Goal: Communication & Community: Share content

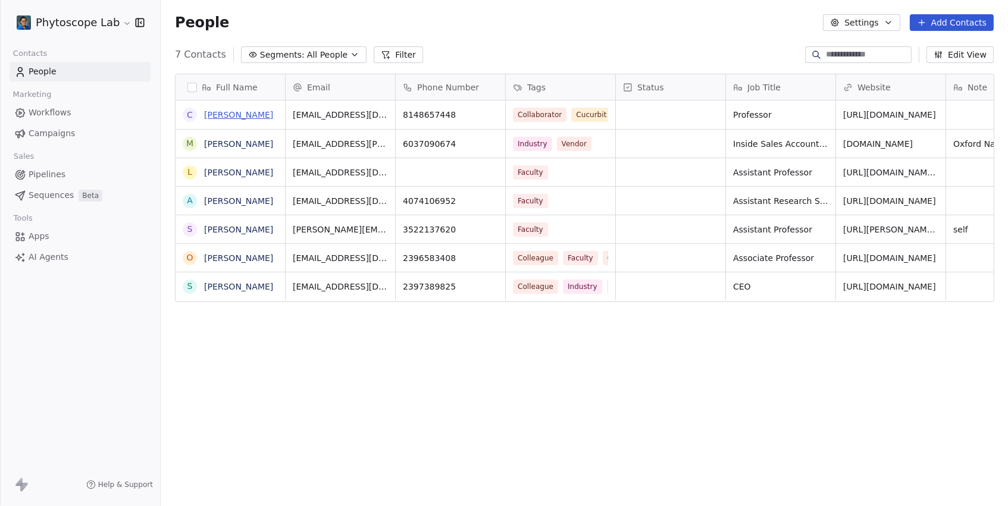
scroll to position [446, 846]
click at [235, 114] on link "[PERSON_NAME]" at bounding box center [238, 115] width 69 height 10
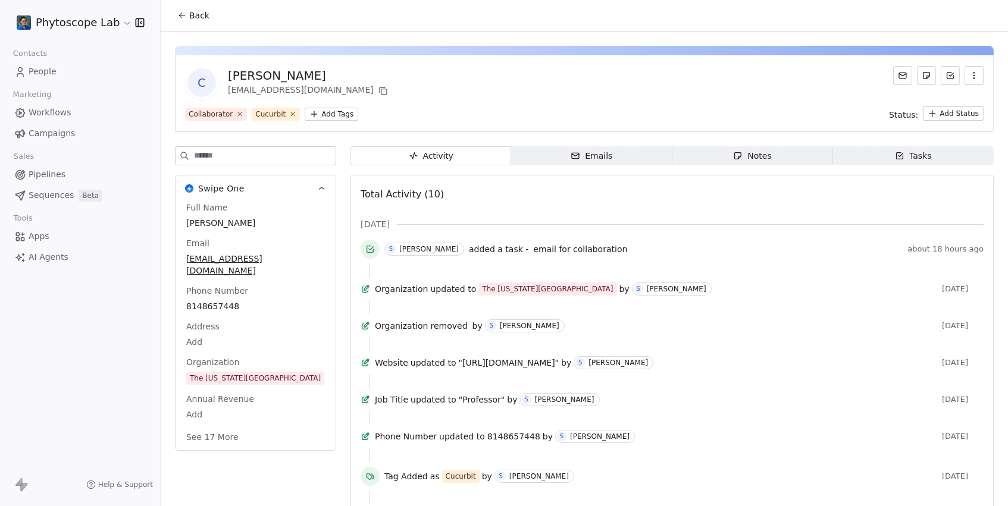
click at [607, 154] on div "Emails" at bounding box center [591, 156] width 42 height 12
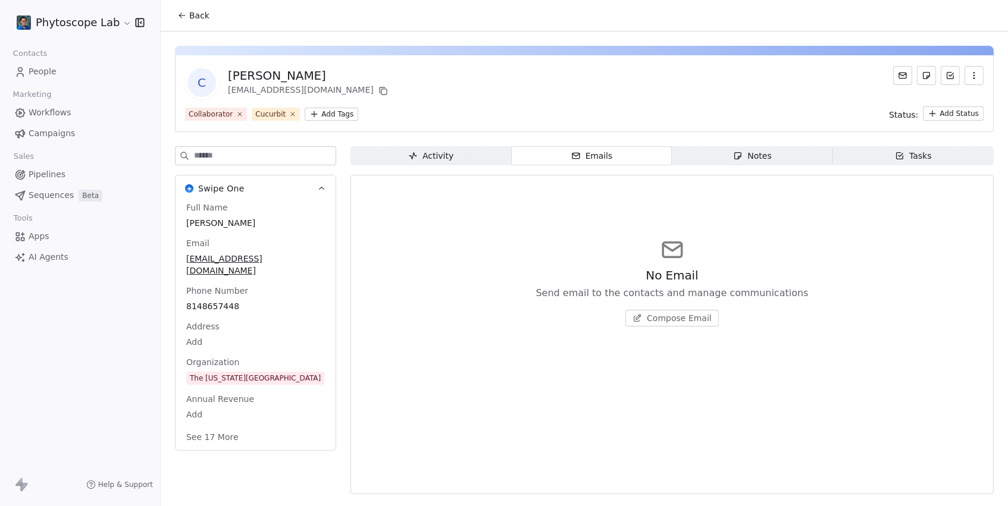
click at [97, 21] on html "Phytoscope Lab Contacts People Marketing Workflows Campaigns Sales Pipelines Se…" at bounding box center [504, 253] width 1008 height 506
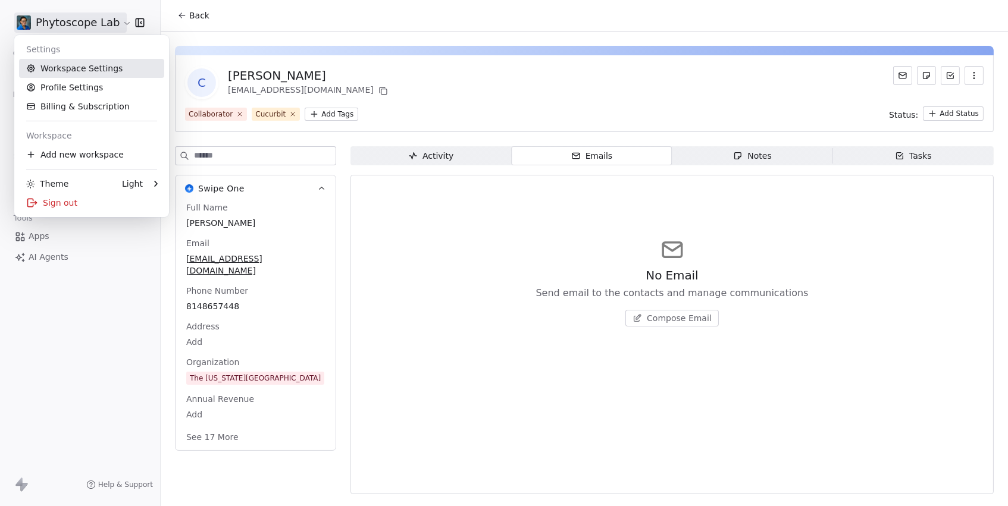
click at [49, 70] on link "Workspace Settings" at bounding box center [91, 68] width 145 height 19
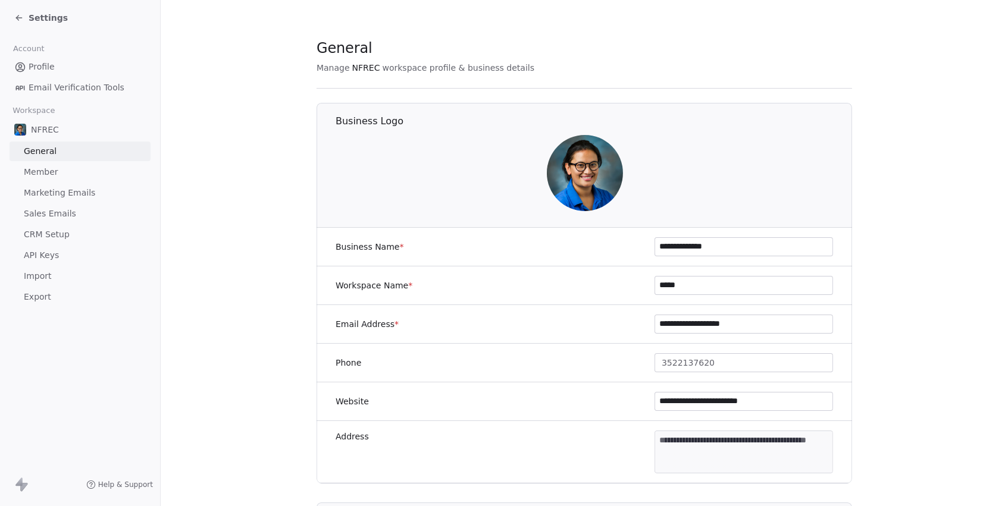
click at [43, 192] on span "Marketing Emails" at bounding box center [59, 193] width 71 height 12
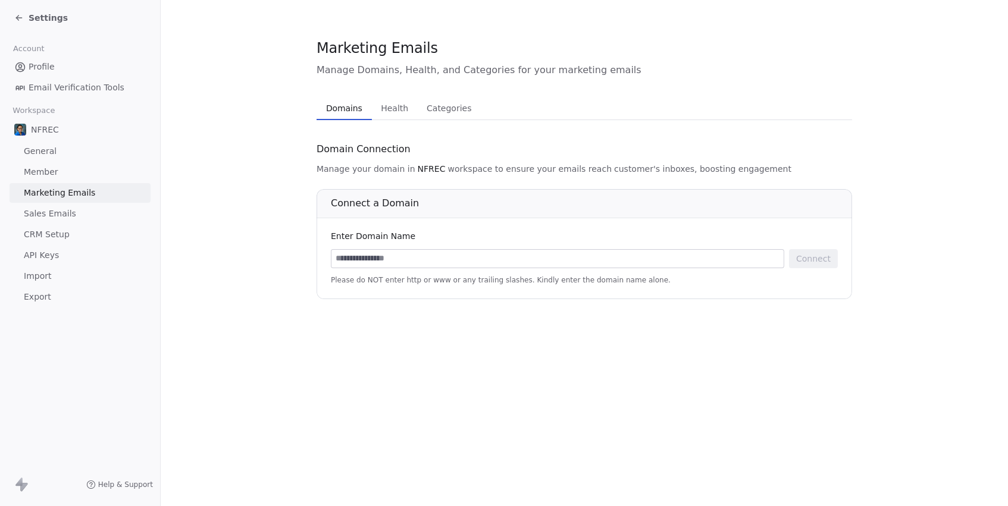
click at [43, 208] on span "Sales Emails" at bounding box center [50, 214] width 52 height 12
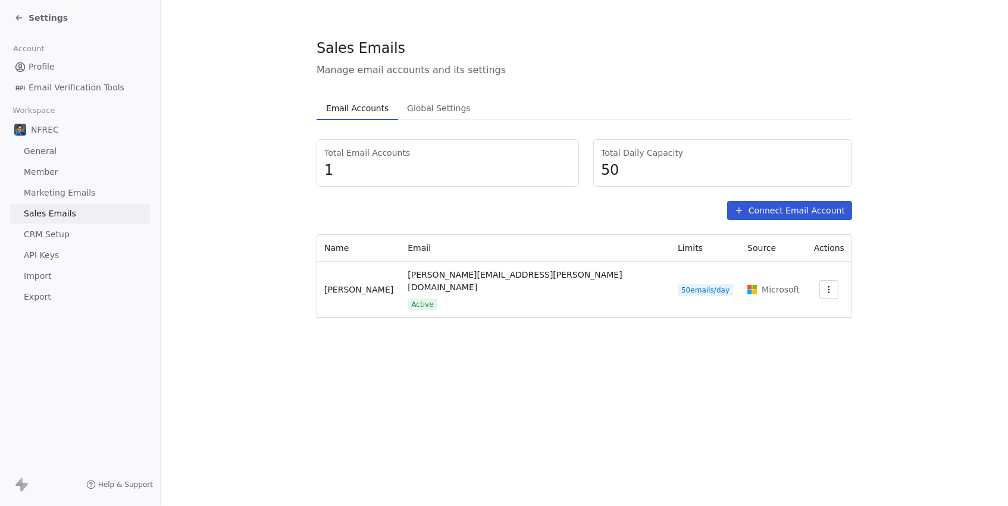
click at [35, 19] on span "Settings" at bounding box center [48, 18] width 39 height 12
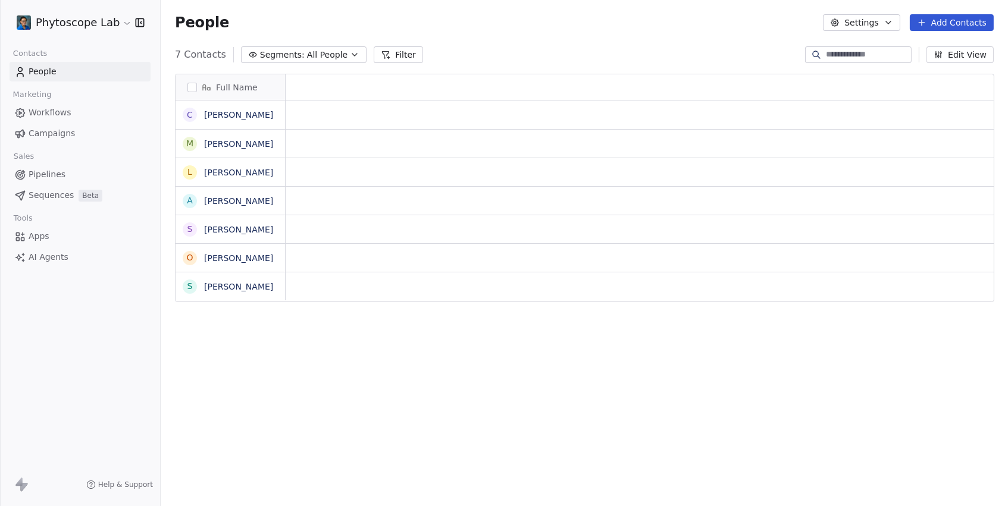
scroll to position [1, 1]
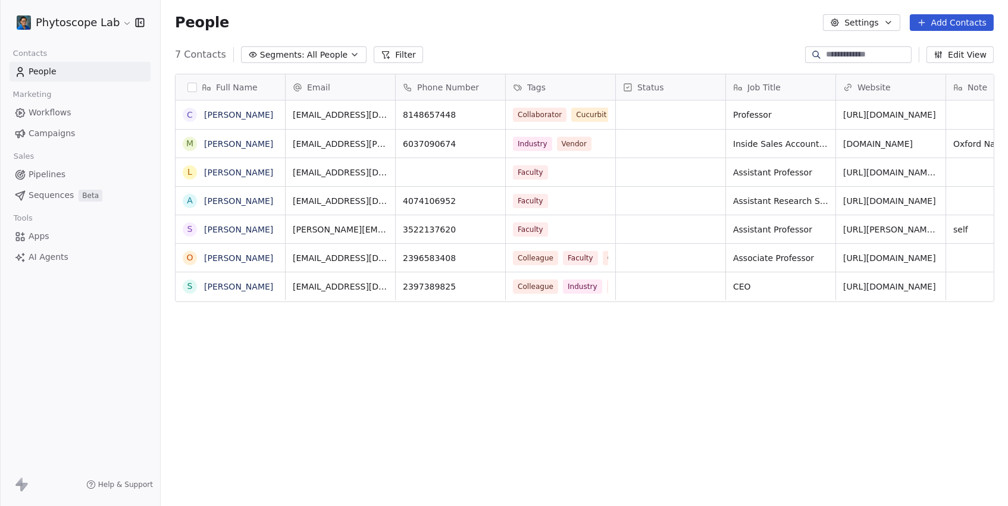
click at [948, 27] on button "Add Contacts" at bounding box center [952, 22] width 84 height 17
click at [937, 46] on span "Create new contact" at bounding box center [953, 48] width 81 height 12
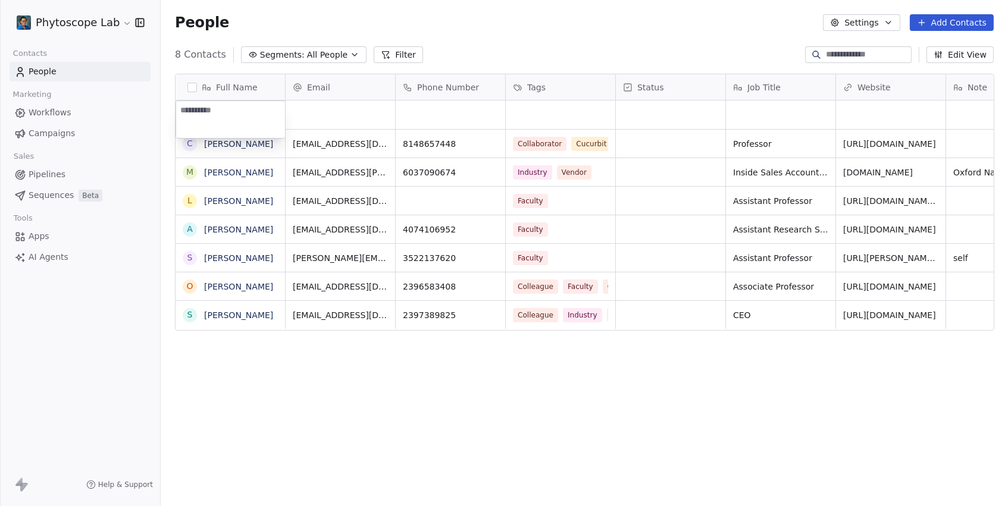
type textarea "*"
type textarea "**********"
click at [369, 117] on html "Phytoscope Lab Contacts People Marketing Workflows Campaigns Sales Pipelines Se…" at bounding box center [504, 253] width 1008 height 506
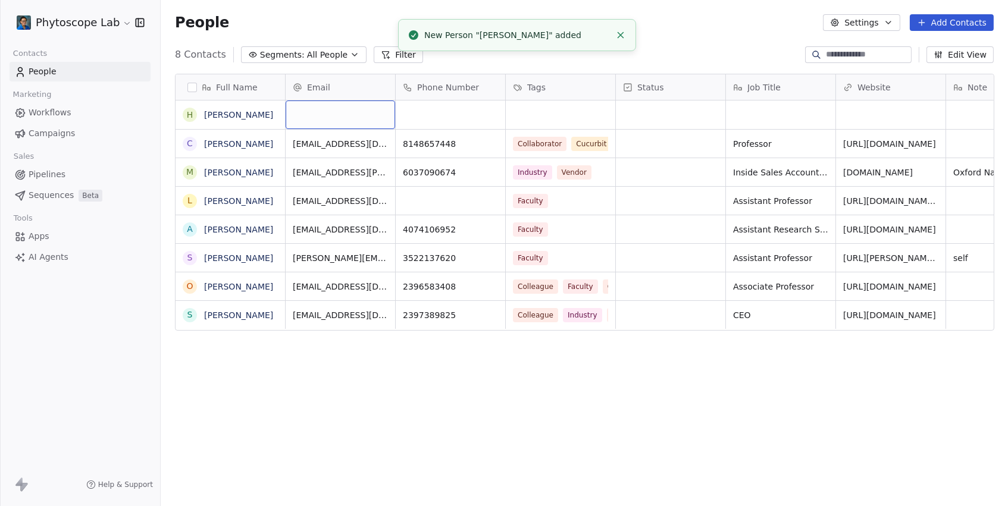
click at [369, 117] on div "grid" at bounding box center [340, 115] width 109 height 29
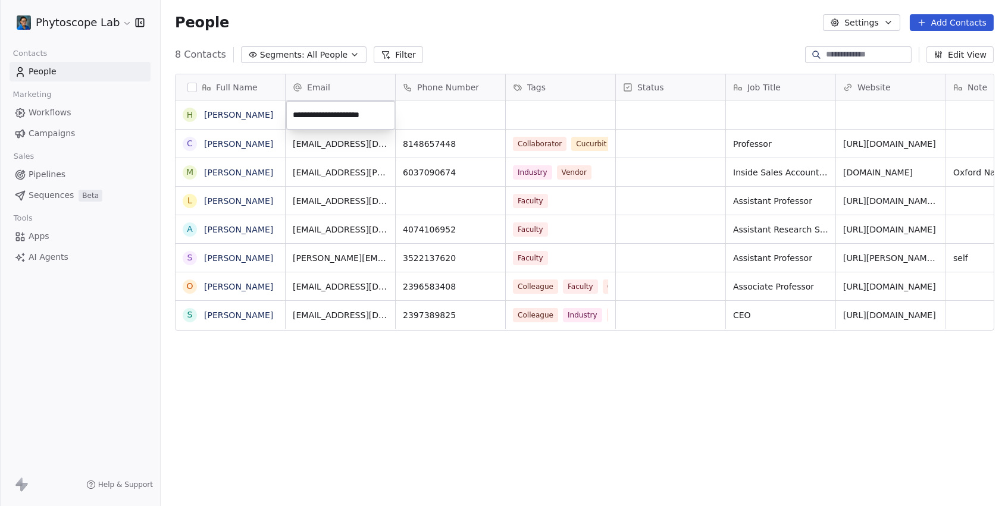
type input "**********"
click at [221, 118] on link "[PERSON_NAME]" at bounding box center [238, 115] width 69 height 10
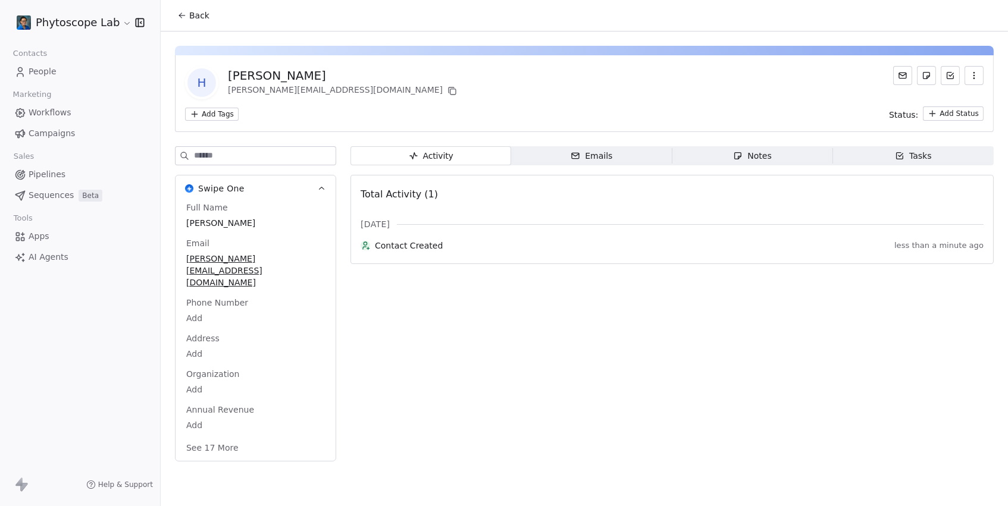
click at [633, 161] on span "Emails Emails" at bounding box center [591, 155] width 161 height 19
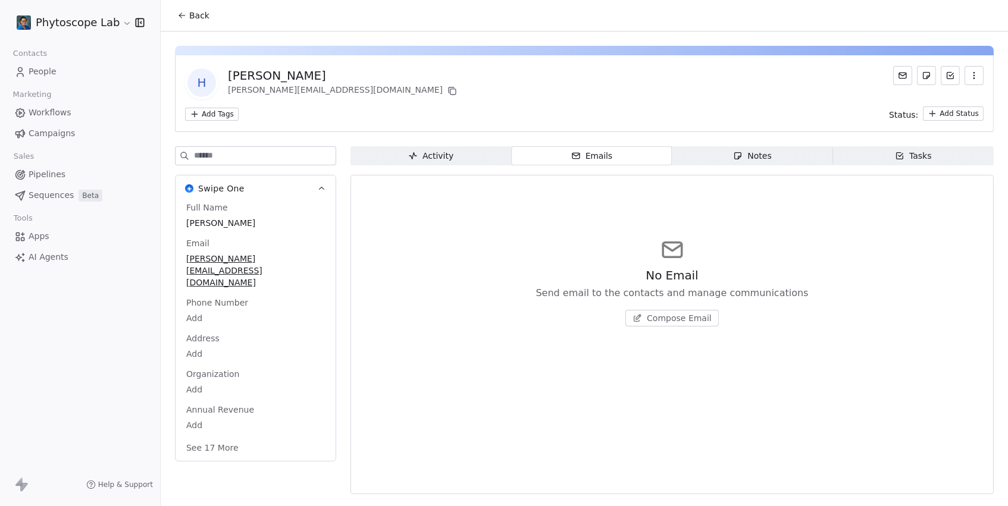
click at [666, 321] on span "Compose Email" at bounding box center [679, 318] width 65 height 12
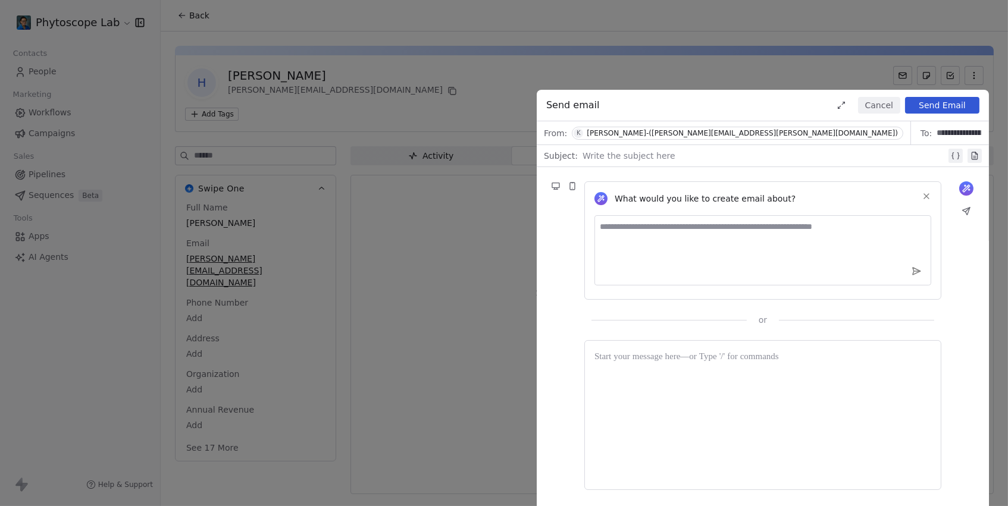
click at [611, 159] on div at bounding box center [763, 156] width 363 height 14
click at [634, 255] on textarea at bounding box center [762, 250] width 337 height 70
click at [653, 365] on div at bounding box center [762, 415] width 337 height 130
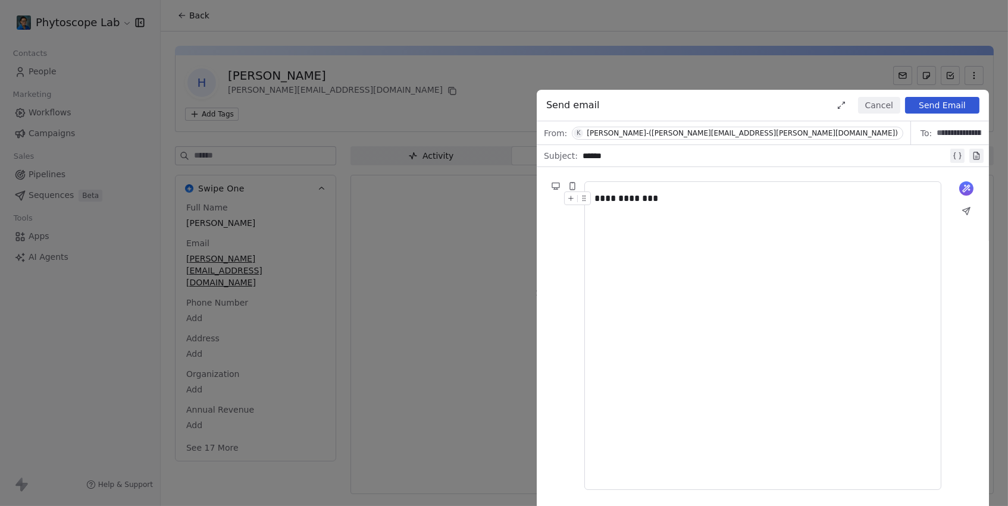
click at [945, 106] on button "Send Email" at bounding box center [942, 105] width 74 height 17
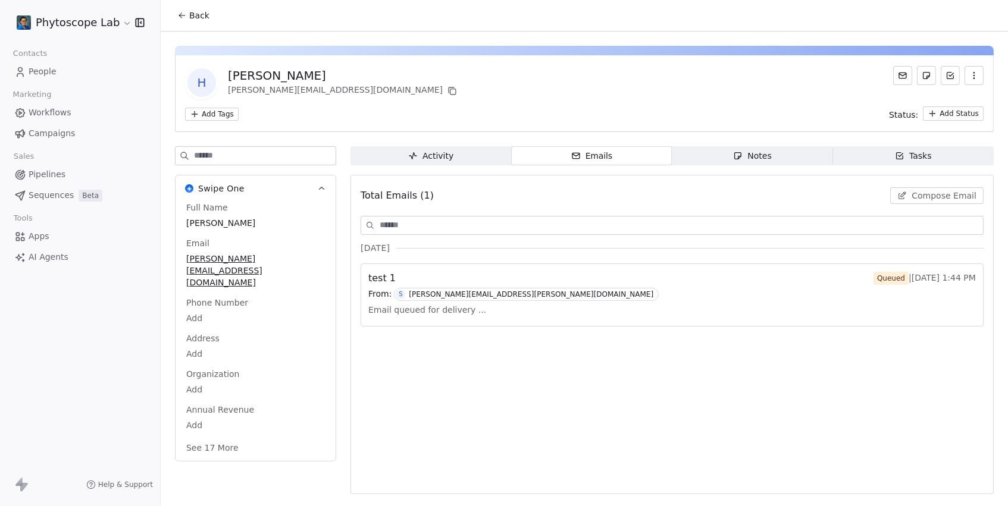
click at [931, 202] on button "Compose Email" at bounding box center [936, 195] width 93 height 17
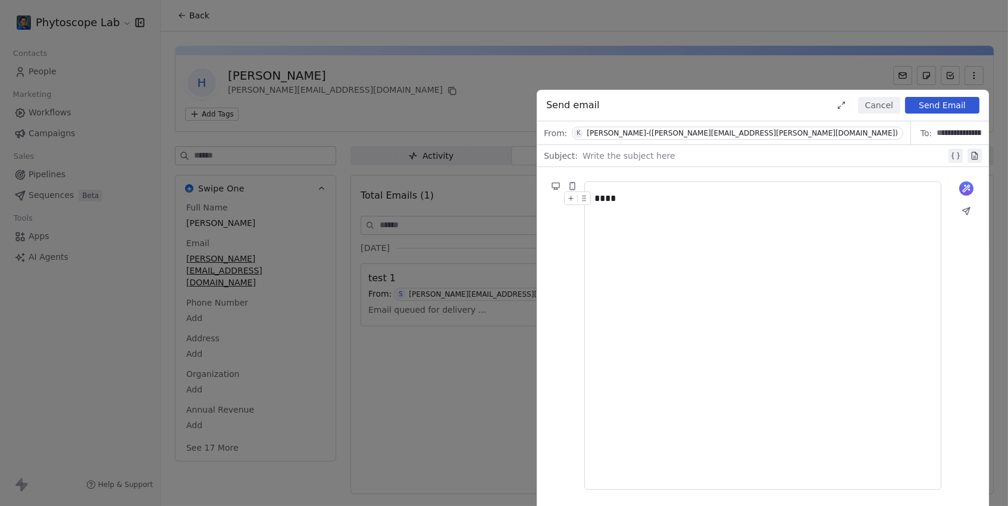
click at [700, 160] on div at bounding box center [763, 156] width 363 height 14
click at [961, 213] on icon at bounding box center [966, 211] width 10 height 10
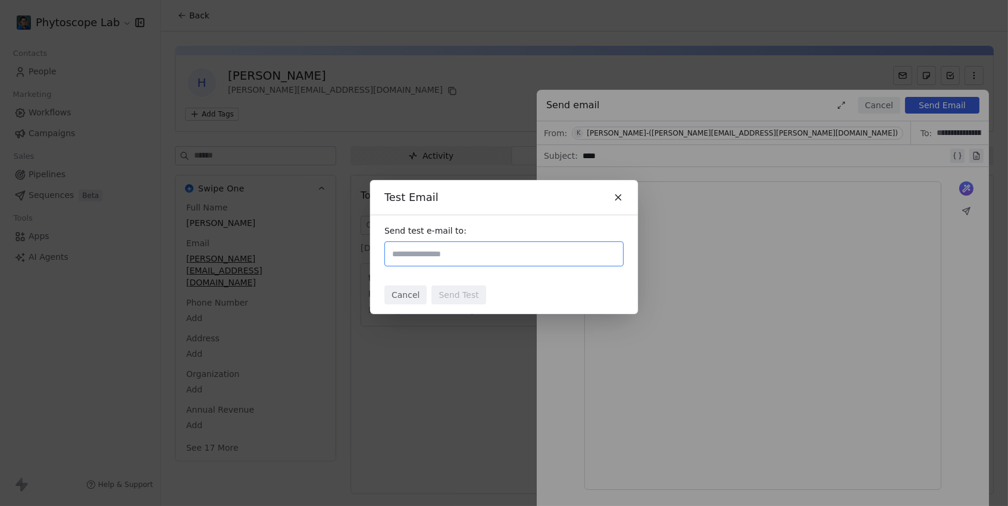
click at [476, 257] on input "text" at bounding box center [504, 254] width 228 height 14
type input "**********"
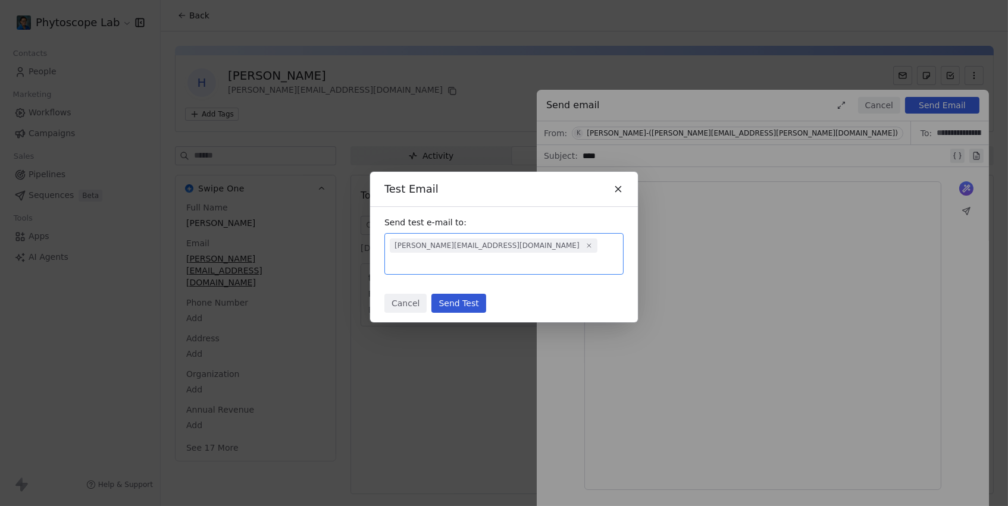
click at [453, 299] on button "Send Test" at bounding box center [458, 303] width 54 height 19
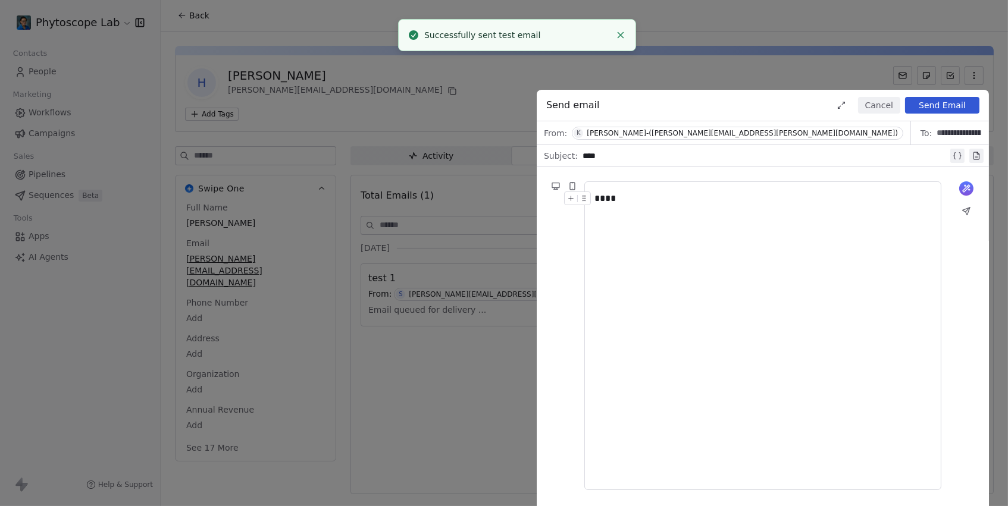
click at [434, 106] on div "**********" at bounding box center [504, 253] width 1008 height 506
click at [393, 249] on div "**********" at bounding box center [504, 253] width 1008 height 506
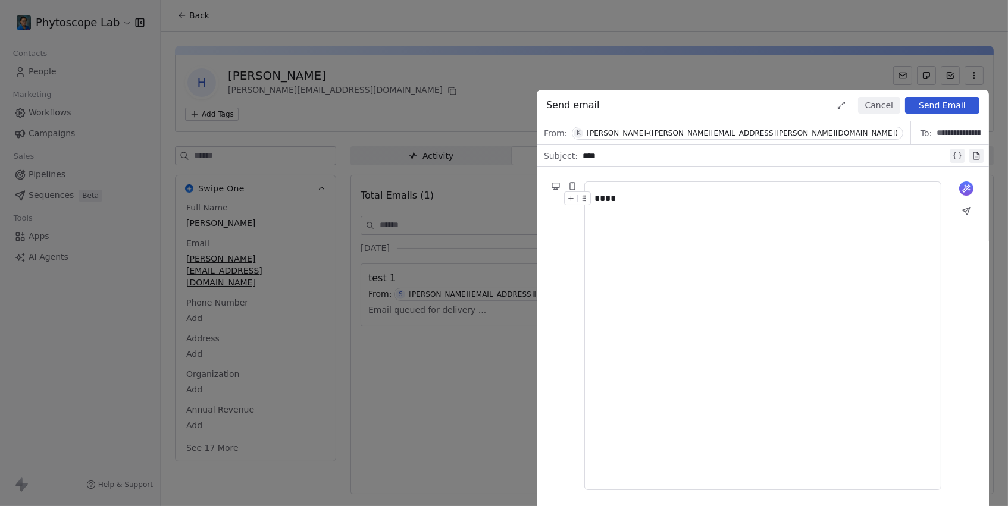
click at [873, 105] on button "Cancel" at bounding box center [879, 105] width 42 height 17
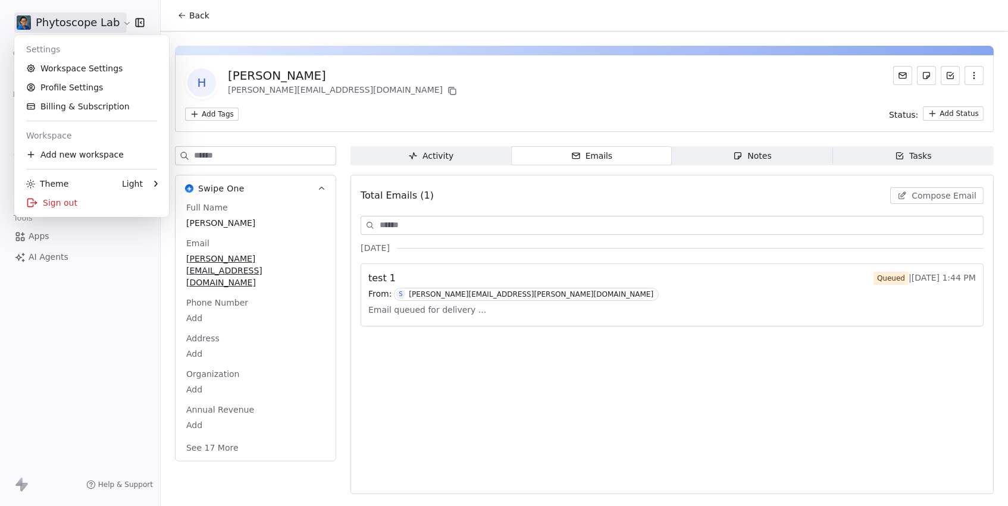
click at [115, 30] on html "Phytoscope Lab Contacts People Marketing Workflows Campaigns Sales Pipelines Se…" at bounding box center [504, 253] width 1008 height 506
click at [82, 68] on link "Workspace Settings" at bounding box center [91, 68] width 145 height 19
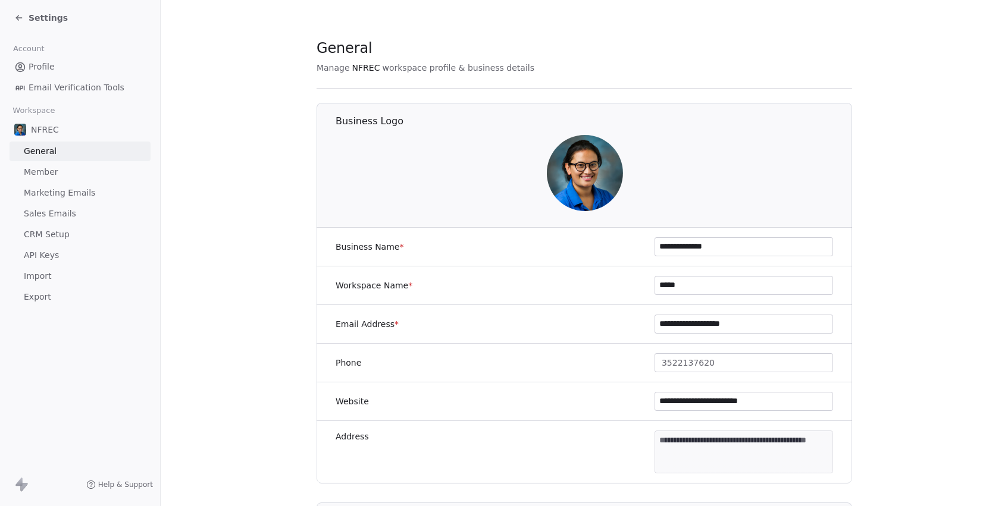
click at [43, 191] on span "Marketing Emails" at bounding box center [59, 193] width 71 height 12
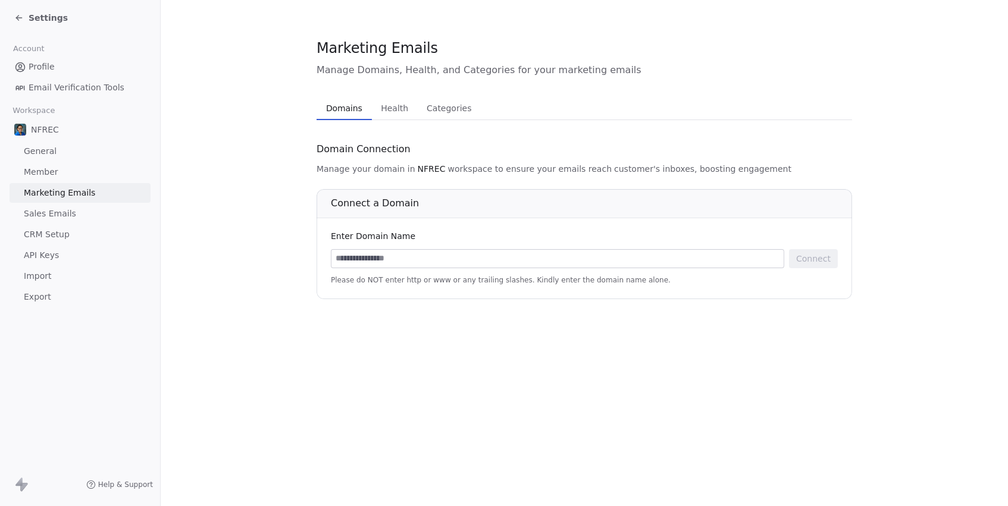
click at [71, 208] on span "Sales Emails" at bounding box center [50, 214] width 52 height 12
